Goal: Register for event/course

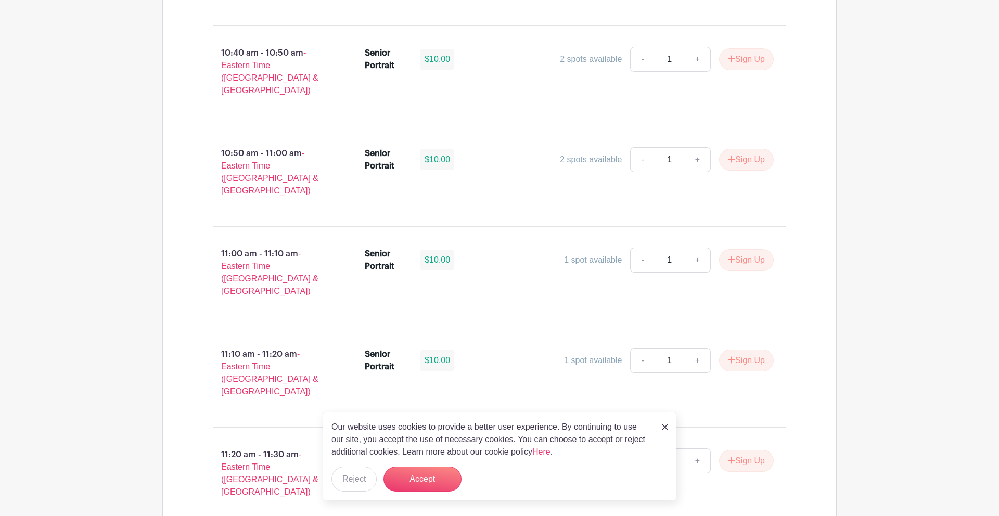
scroll to position [1756, 0]
drag, startPoint x: 276, startPoint y: 108, endPoint x: 308, endPoint y: 108, distance: 32.3
click at [276, 248] on span "- Eastern Time ([GEOGRAPHIC_DATA] & [GEOGRAPHIC_DATA])" at bounding box center [269, 271] width 97 height 46
drag, startPoint x: 442, startPoint y: 108, endPoint x: 436, endPoint y: 109, distance: 6.3
click at [442, 248] on div "$10.00" at bounding box center [438, 258] width 34 height 21
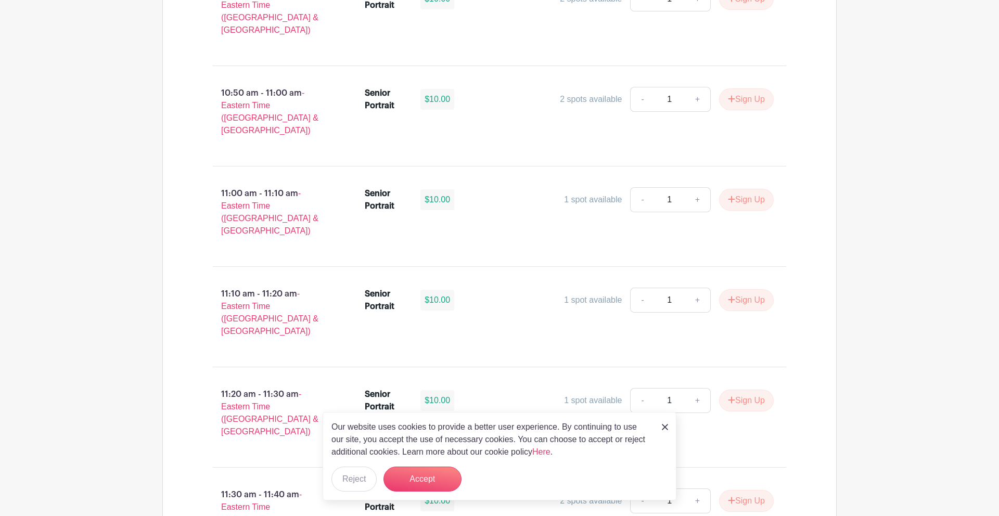
scroll to position [1813, 0]
click at [271, 285] on p "11:10 am - 11:20 am - Eastern Time ([GEOGRAPHIC_DATA] & [GEOGRAPHIC_DATA])" at bounding box center [272, 314] width 152 height 58
click at [272, 291] on span "- Eastern Time ([GEOGRAPHIC_DATA] & [GEOGRAPHIC_DATA])" at bounding box center [269, 314] width 97 height 46
click at [744, 291] on button "Sign Up" at bounding box center [746, 302] width 55 height 22
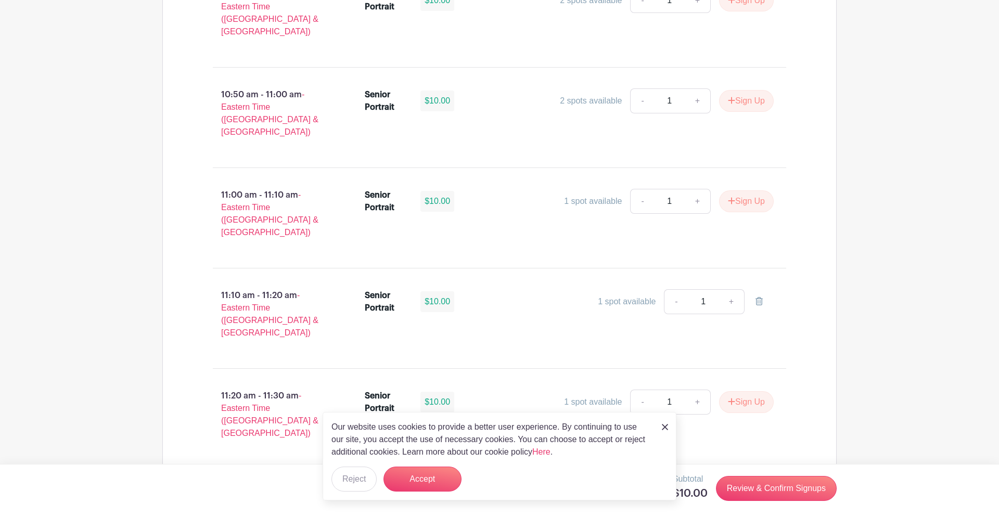
click at [665, 429] on img at bounding box center [665, 427] width 6 height 6
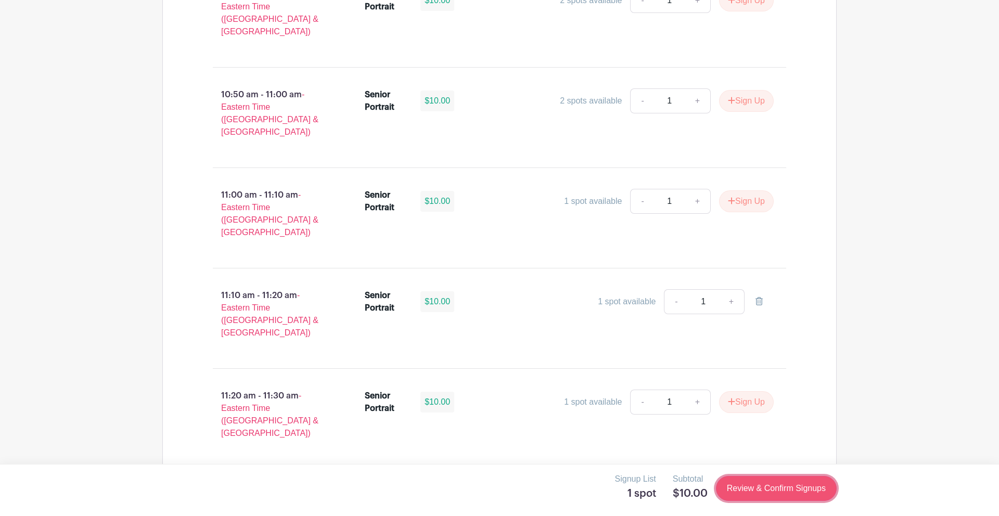
click at [776, 493] on link "Review & Confirm Signups" at bounding box center [776, 488] width 121 height 25
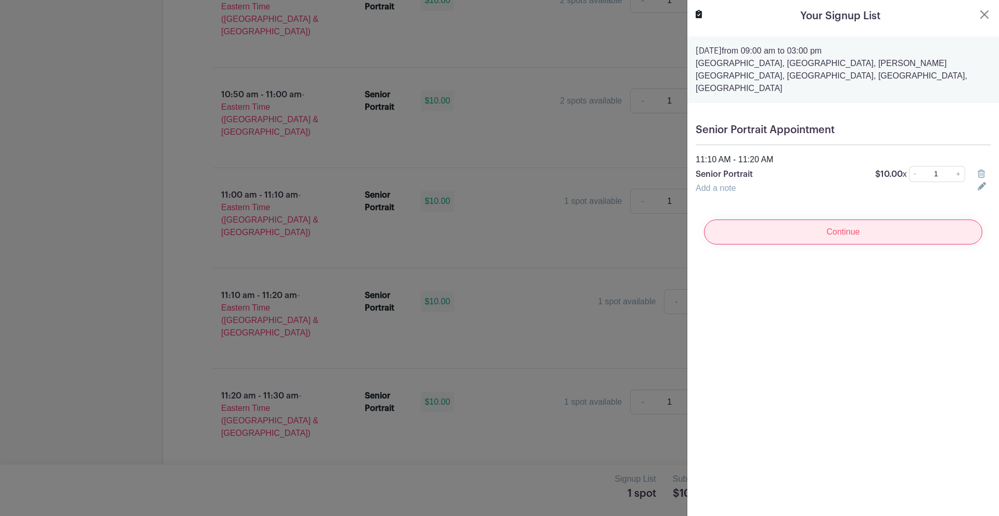
click at [906, 227] on input "Continue" at bounding box center [843, 232] width 278 height 25
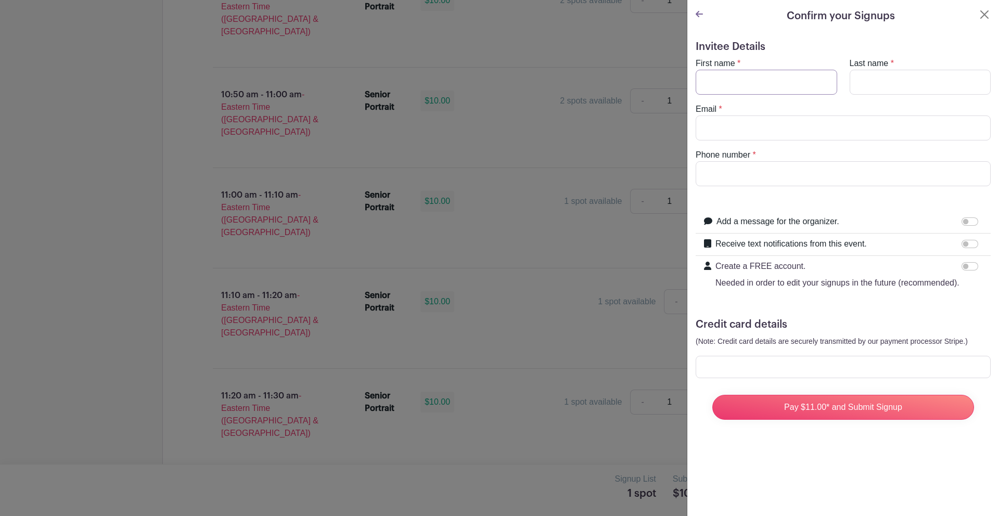
drag, startPoint x: 771, startPoint y: 94, endPoint x: 768, endPoint y: 132, distance: 38.1
click at [771, 94] on input "First name" at bounding box center [767, 82] width 142 height 25
type input "dulce"
click at [925, 80] on input "Last name" at bounding box center [921, 82] width 142 height 25
type input "[PERSON_NAME]"
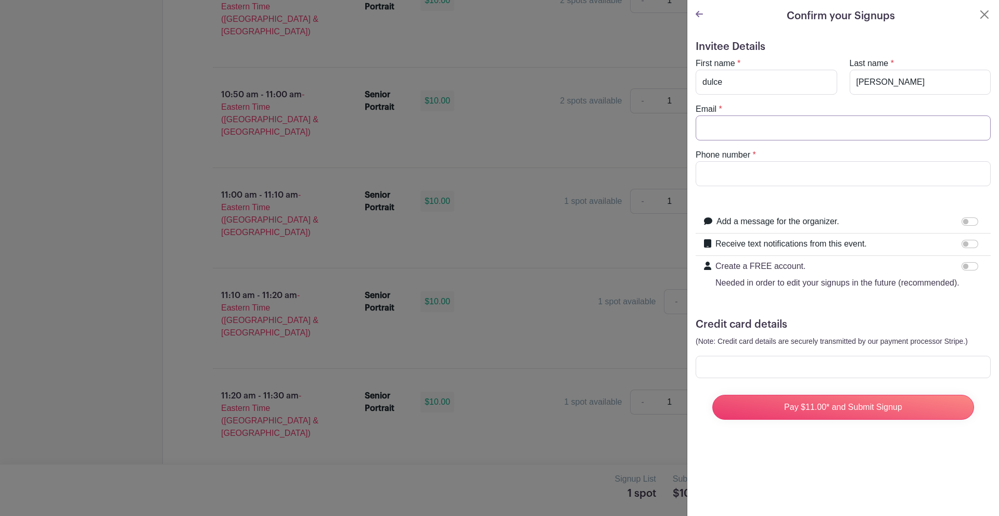
click at [851, 123] on input "Email" at bounding box center [843, 128] width 295 height 25
type input "[EMAIL_ADDRESS][DOMAIN_NAME]"
click at [709, 168] on input "Phone number" at bounding box center [843, 173] width 295 height 25
type input "[PHONE_NUMBER]"
click at [969, 223] on input "Add a message for the organizer." at bounding box center [970, 222] width 17 height 8
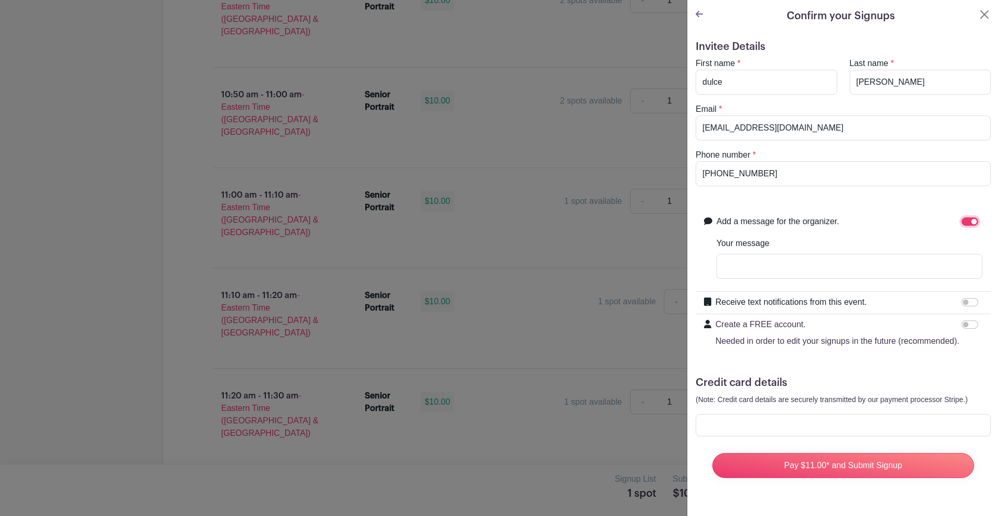
click at [972, 222] on input "Add a message for the organizer." at bounding box center [970, 222] width 17 height 8
checkbox input "false"
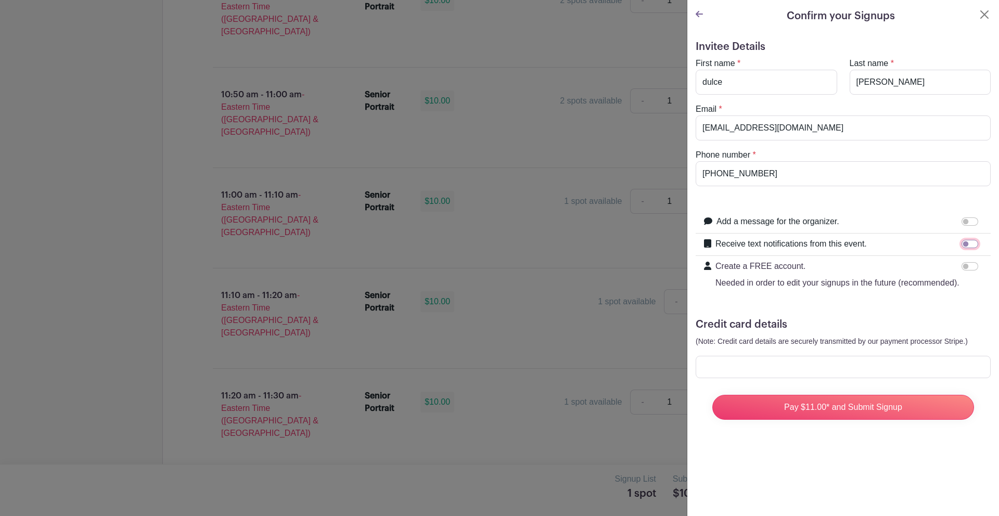
click at [970, 242] on input "Receive text notifications from this event." at bounding box center [970, 244] width 17 height 8
checkbox input "true"
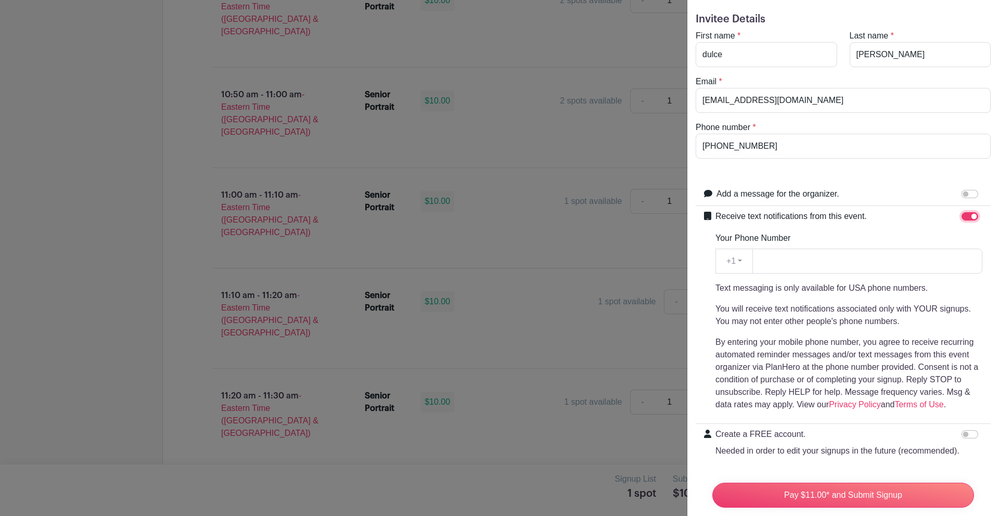
scroll to position [28, 0]
click at [862, 261] on input "Your Phone Number" at bounding box center [868, 260] width 230 height 25
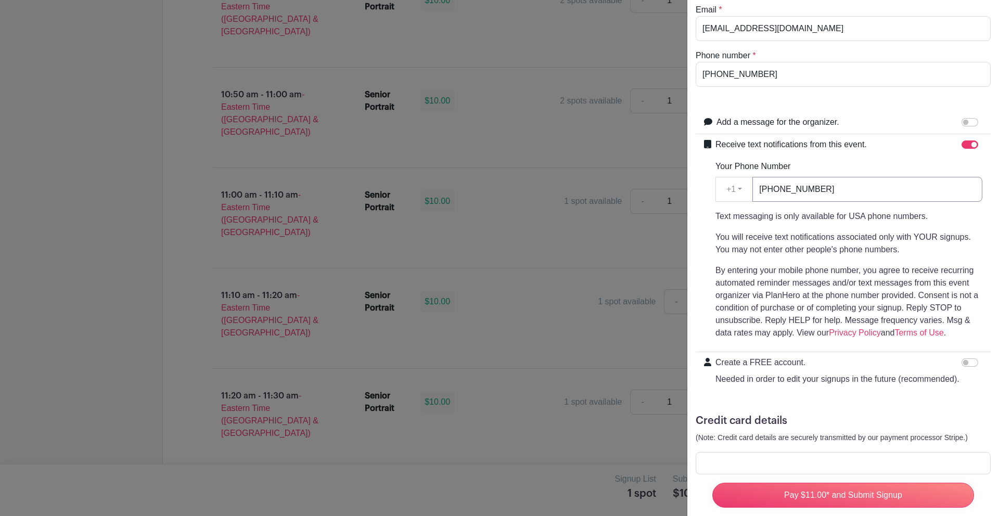
scroll to position [124, 0]
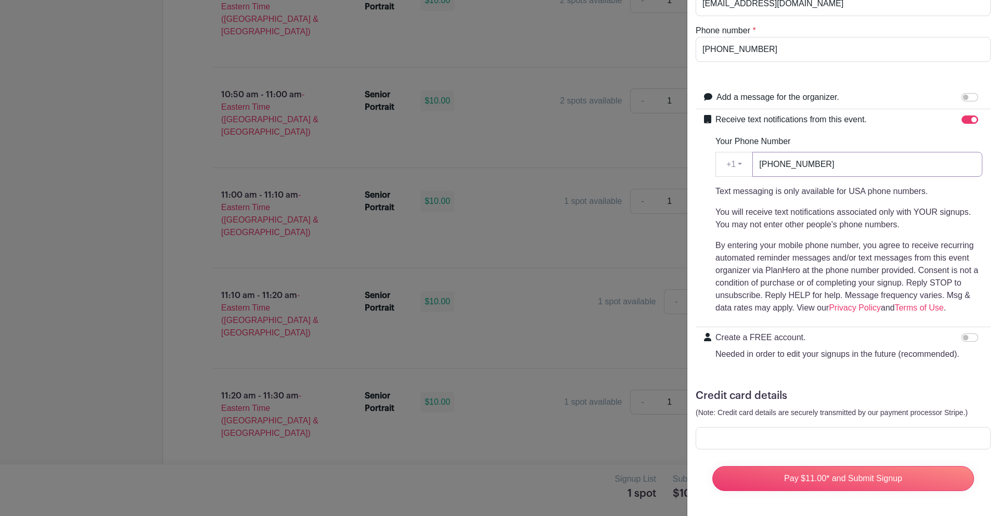
type input "[PHONE_NUMBER]"
